Goal: Information Seeking & Learning: Learn about a topic

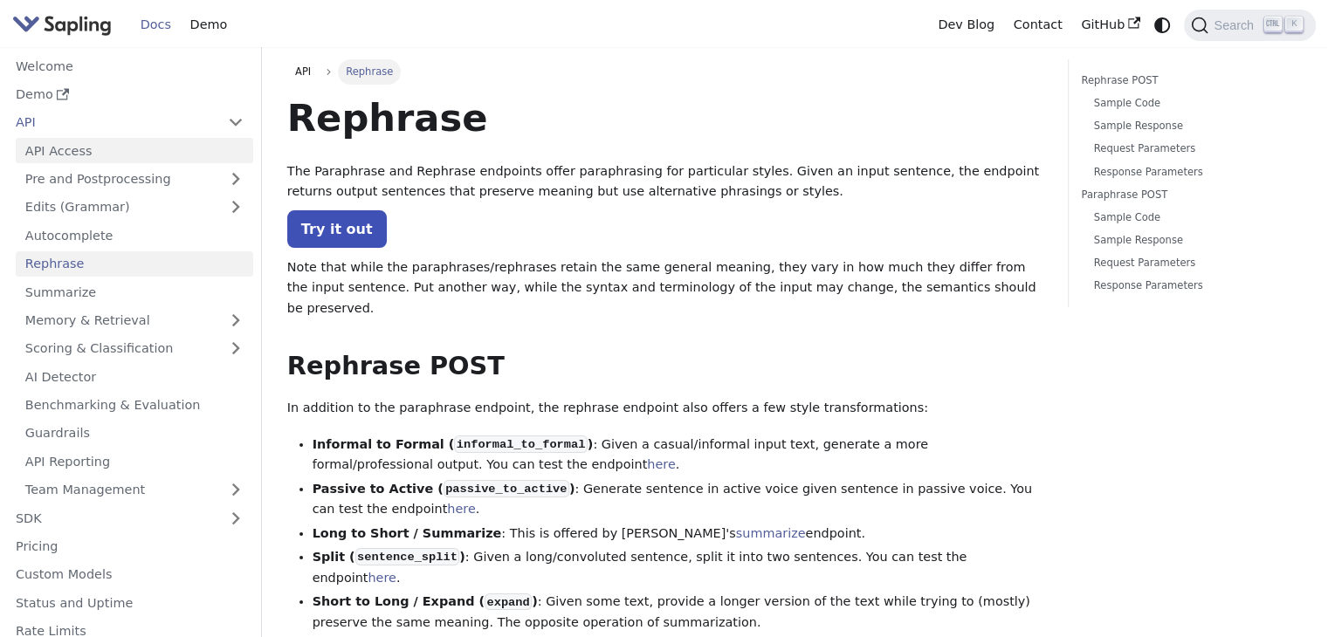
click at [87, 155] on link "API Access" at bounding box center [135, 150] width 238 height 25
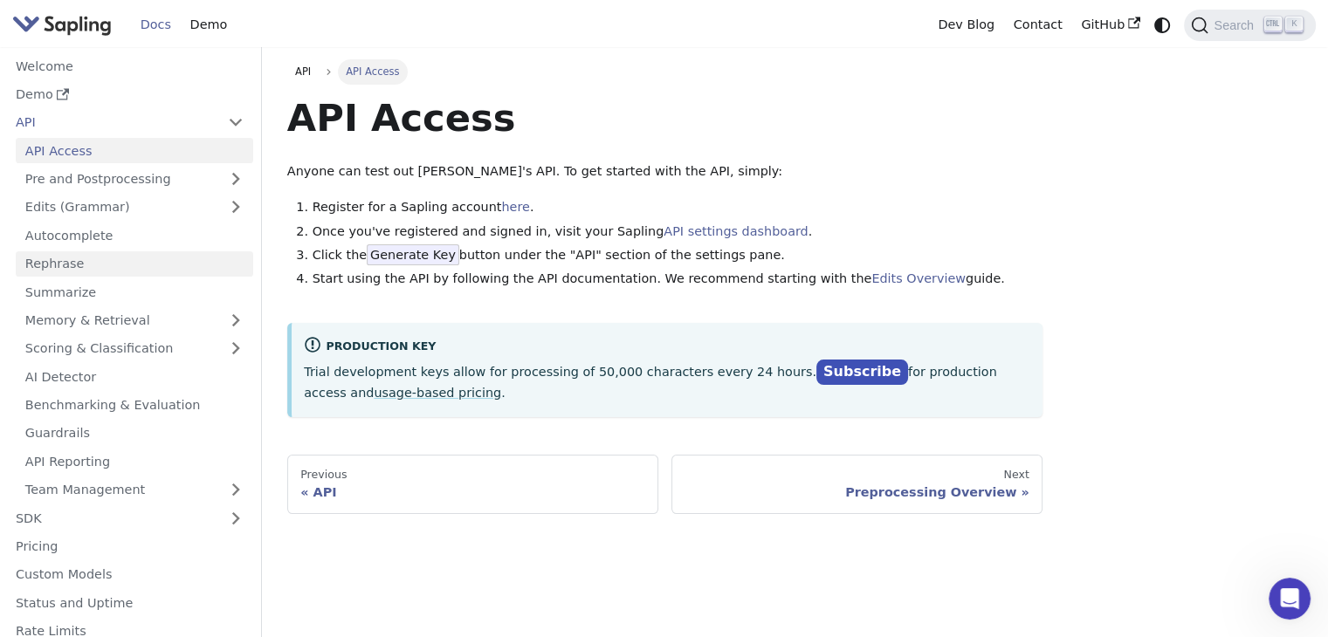
click at [59, 266] on link "Rephrase" at bounding box center [135, 263] width 238 height 25
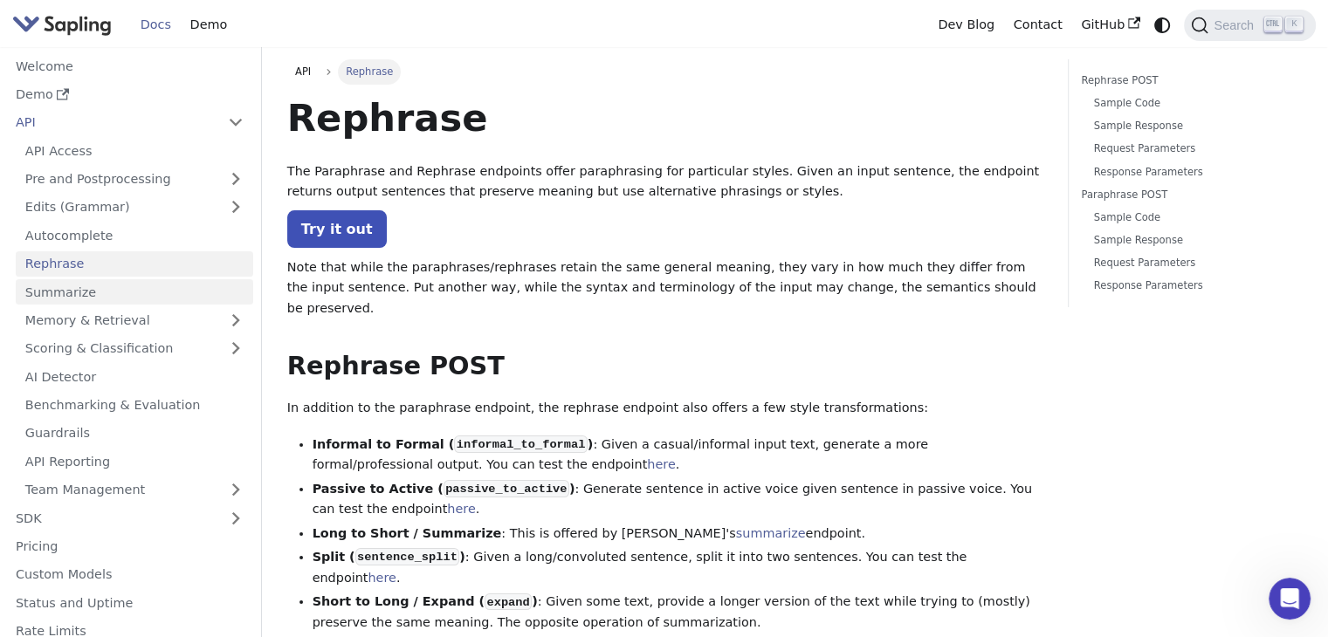
click at [71, 300] on link "Summarize" at bounding box center [135, 291] width 238 height 25
